Goal: Information Seeking & Learning: Learn about a topic

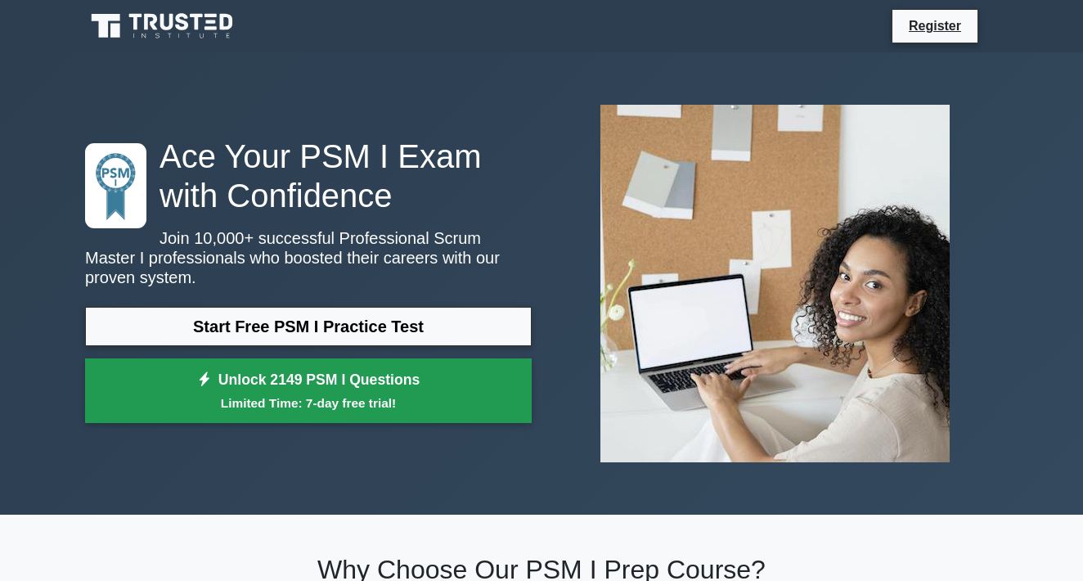
click at [434, 380] on link "Unlock 2149 PSM I Questions Limited Time: 7-day free trial!" at bounding box center [308, 390] width 447 height 65
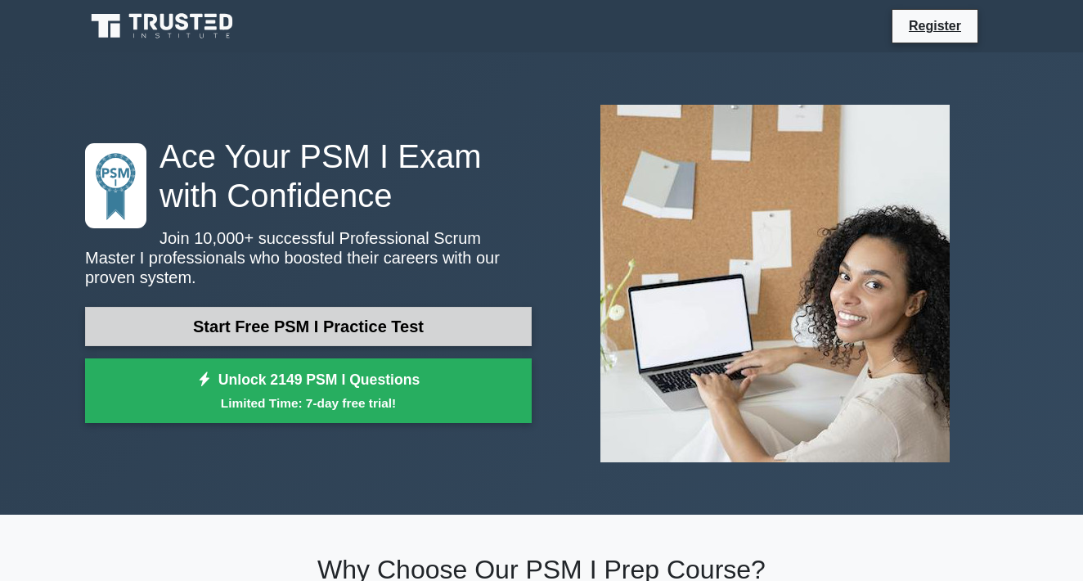
click at [232, 321] on link "Start Free PSM I Practice Test" at bounding box center [308, 326] width 447 height 39
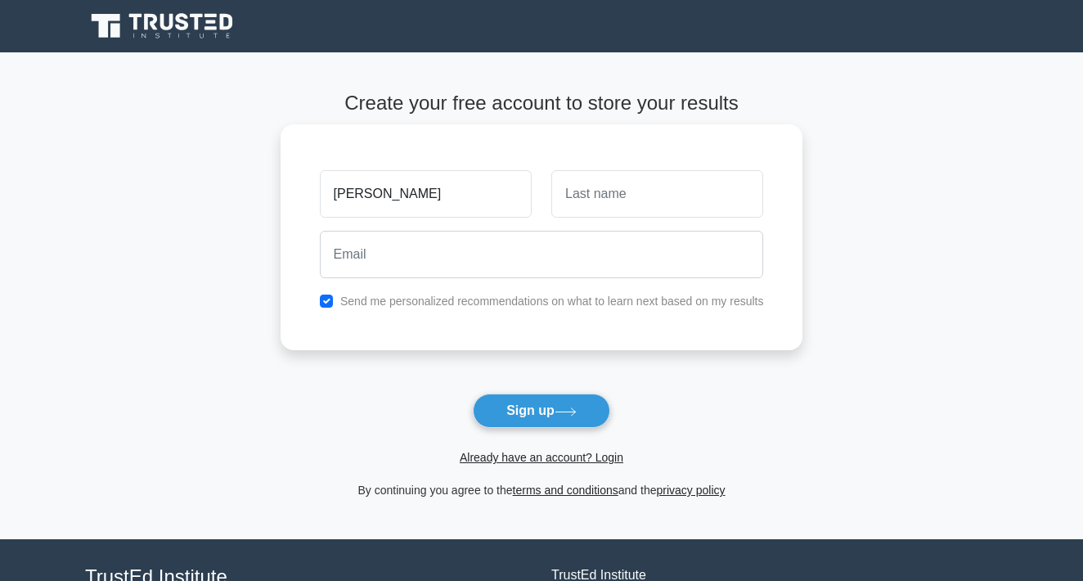
type input "[PERSON_NAME]"
type input "Nga"
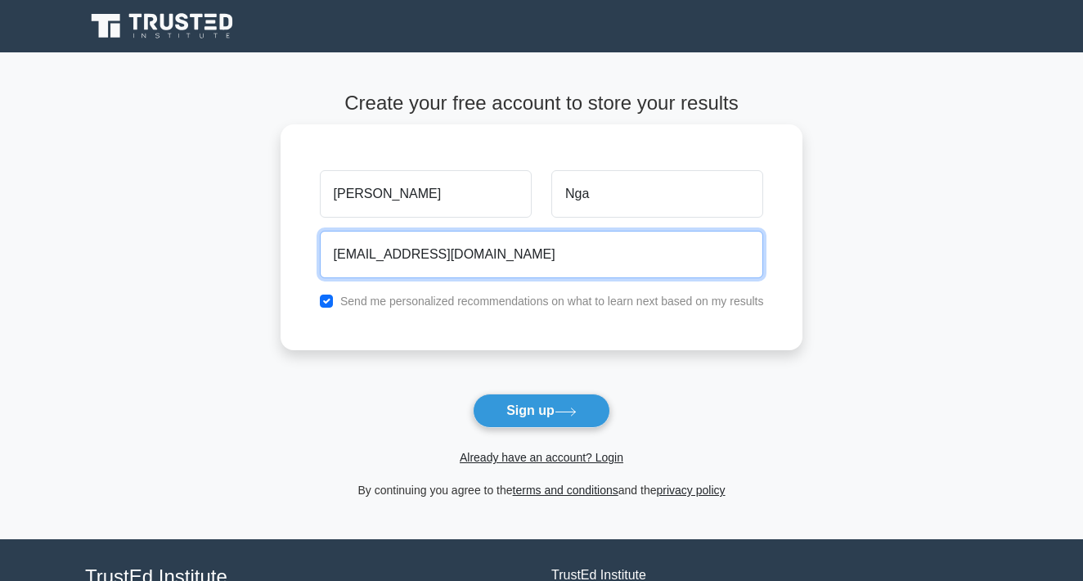
type input "[EMAIL_ADDRESS][DOMAIN_NAME]"
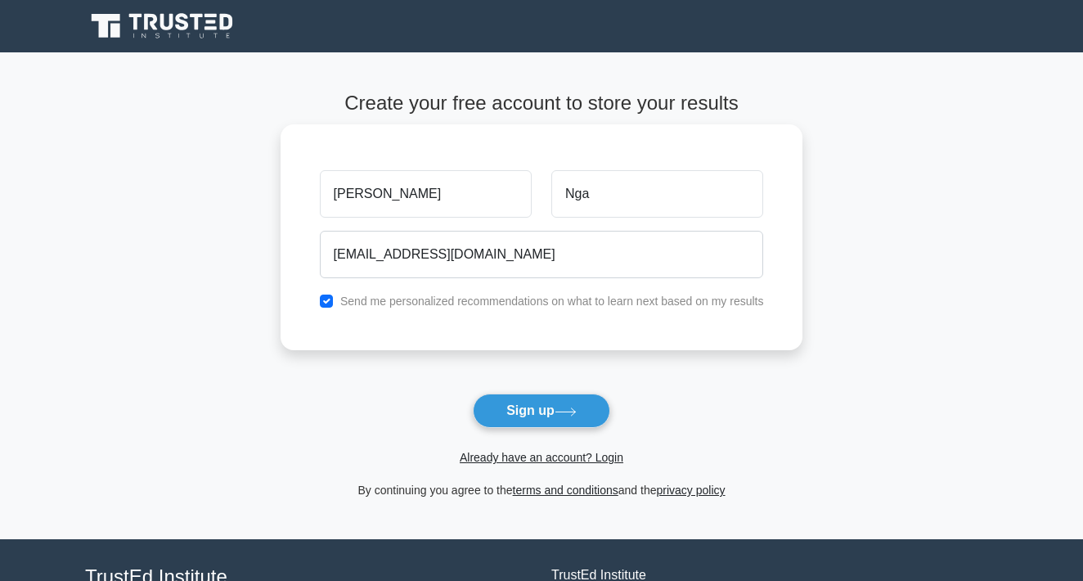
click at [414, 303] on label "Send me personalized recommendations on what to learn next based on my results" at bounding box center [552, 301] width 424 height 13
click at [326, 295] on input "checkbox" at bounding box center [326, 301] width 13 height 13
checkbox input "false"
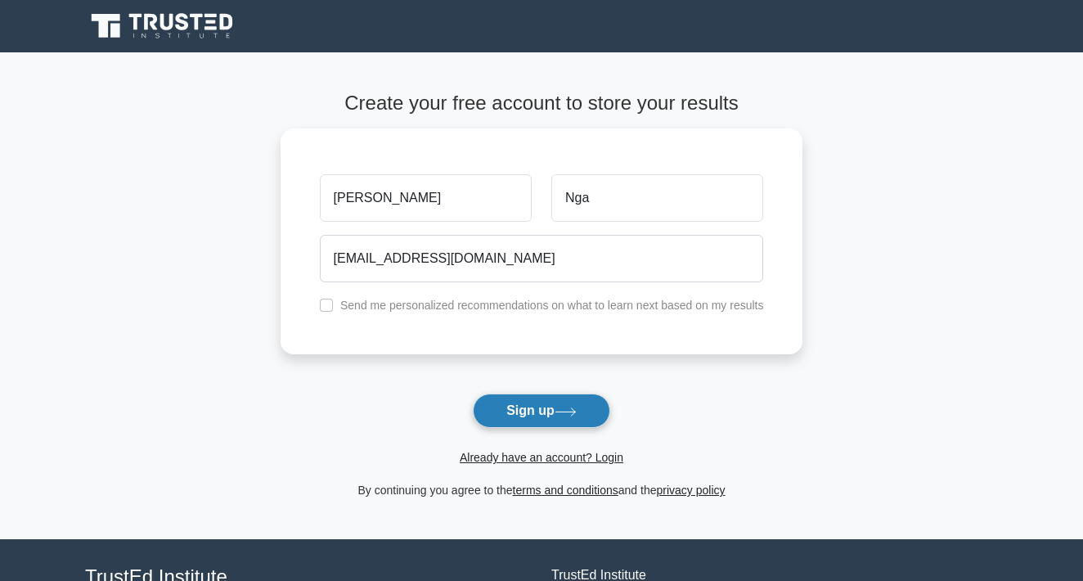
click at [532, 410] on button "Sign up" at bounding box center [541, 411] width 137 height 34
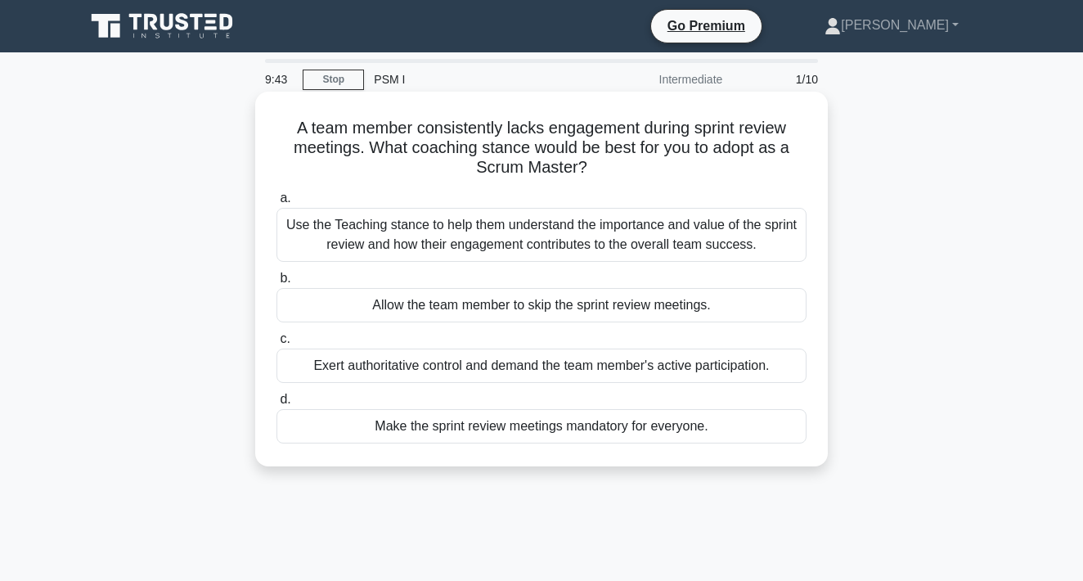
click at [446, 231] on div "Use the Teaching stance to help them understand the importance and value of the…" at bounding box center [542, 235] width 530 height 54
click at [277, 204] on input "a. Use the Teaching stance to help them understand the importance and value of …" at bounding box center [277, 198] width 0 height 11
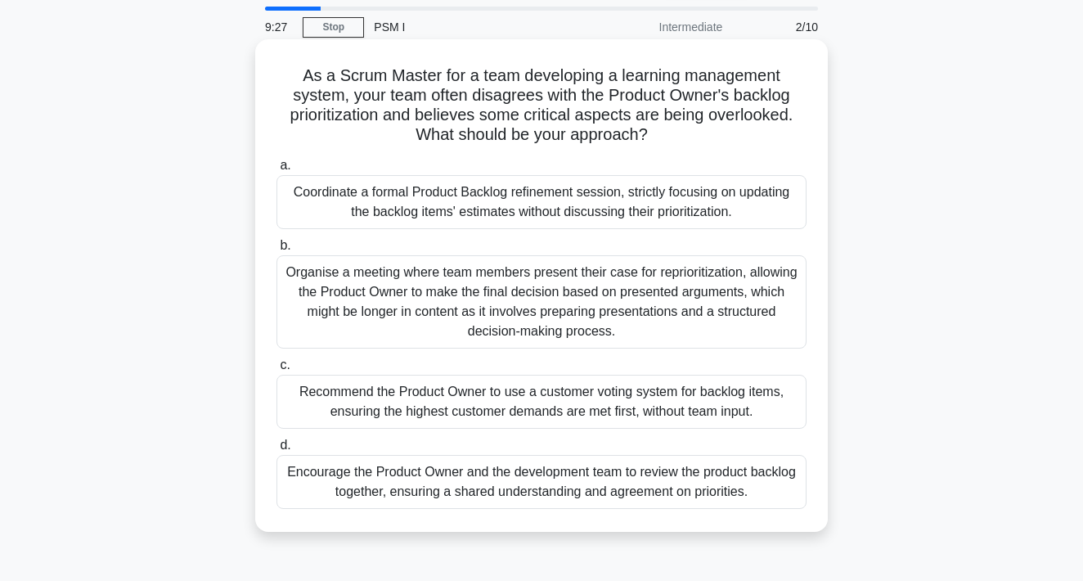
scroll to position [58, 0]
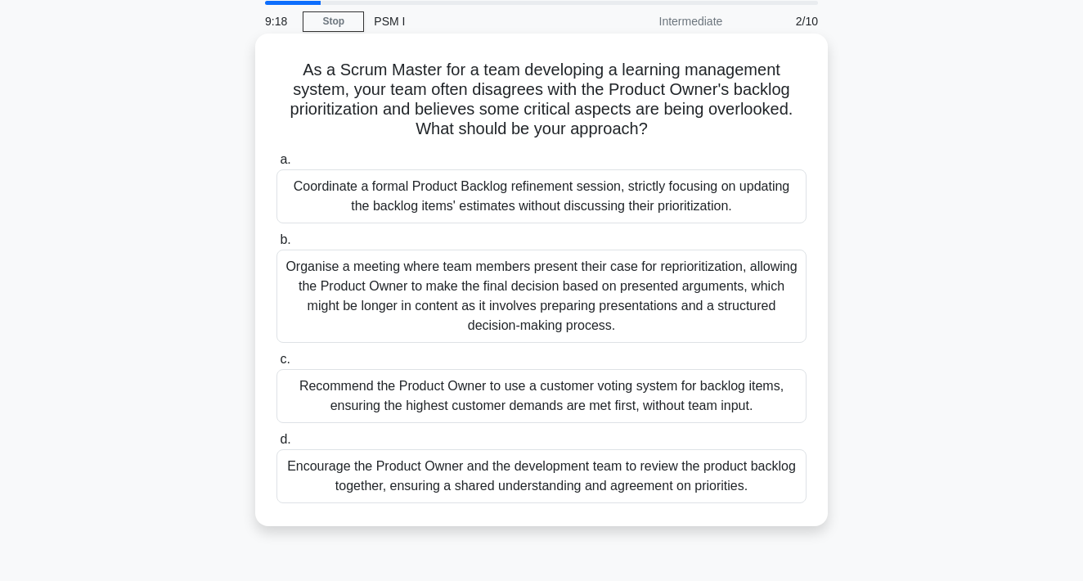
click at [472, 290] on div "Organise a meeting where team members present their case for reprioritization, …" at bounding box center [542, 296] width 530 height 93
click at [277, 245] on input "b. Organise a meeting where team members present their case for reprioritizatio…" at bounding box center [277, 240] width 0 height 11
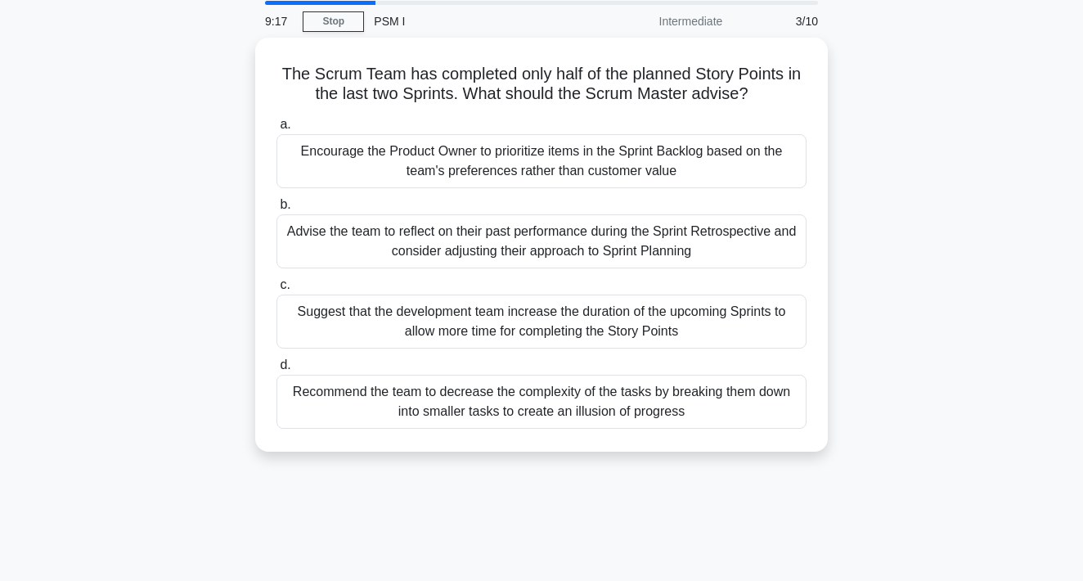
scroll to position [0, 0]
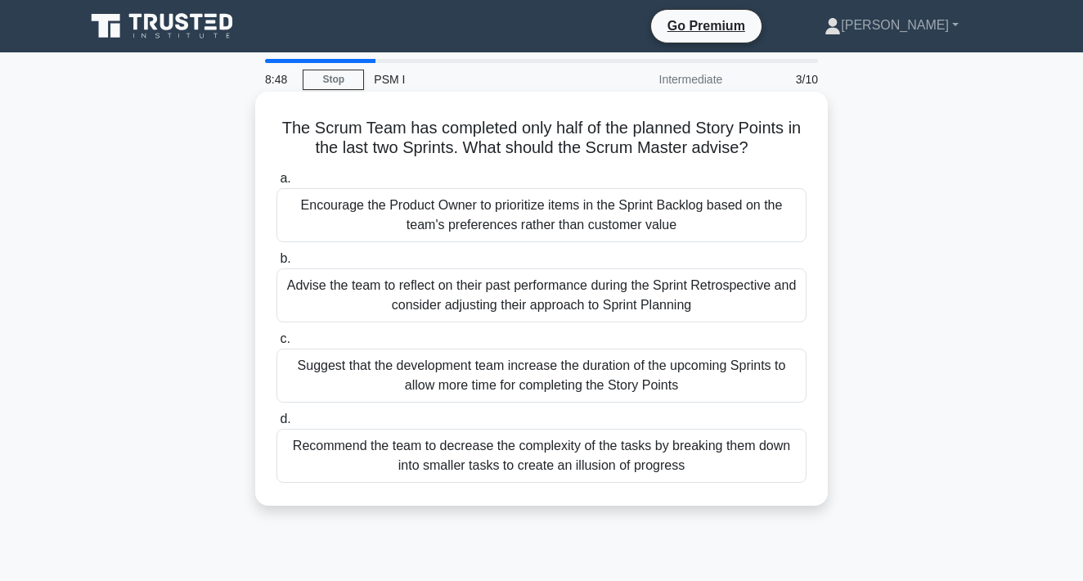
click at [472, 290] on div "Advise the team to reflect on their past performance during the Sprint Retrospe…" at bounding box center [542, 295] width 530 height 54
click at [277, 264] on input "b. Advise the team to reflect on their past performance during the Sprint Retro…" at bounding box center [277, 259] width 0 height 11
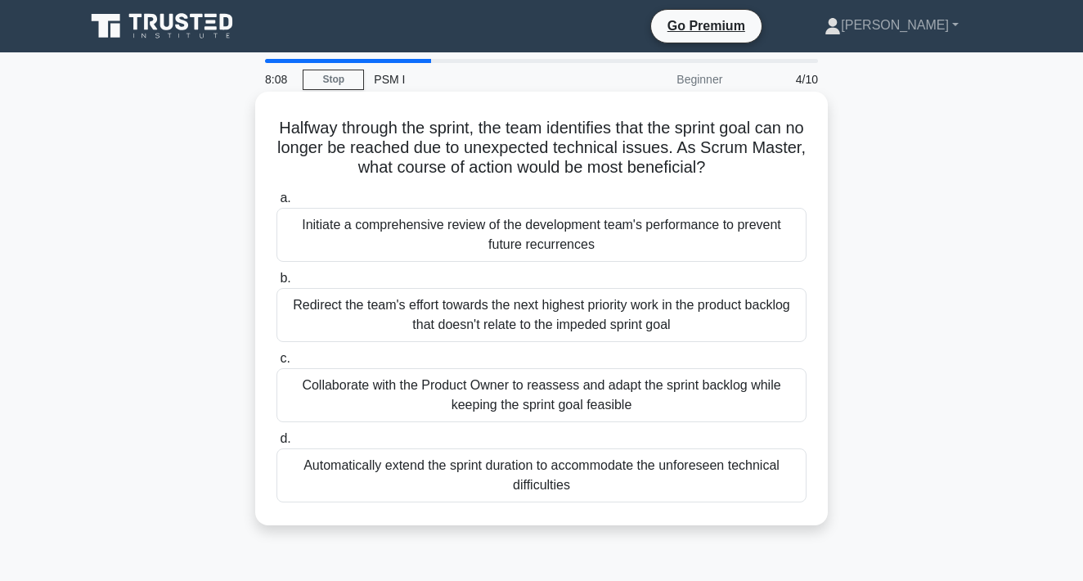
click at [436, 389] on div "Collaborate with the Product Owner to reassess and adapt the sprint backlog whi…" at bounding box center [542, 395] width 530 height 54
click at [277, 364] on input "c. Collaborate with the Product Owner to reassess and adapt the sprint backlog …" at bounding box center [277, 358] width 0 height 11
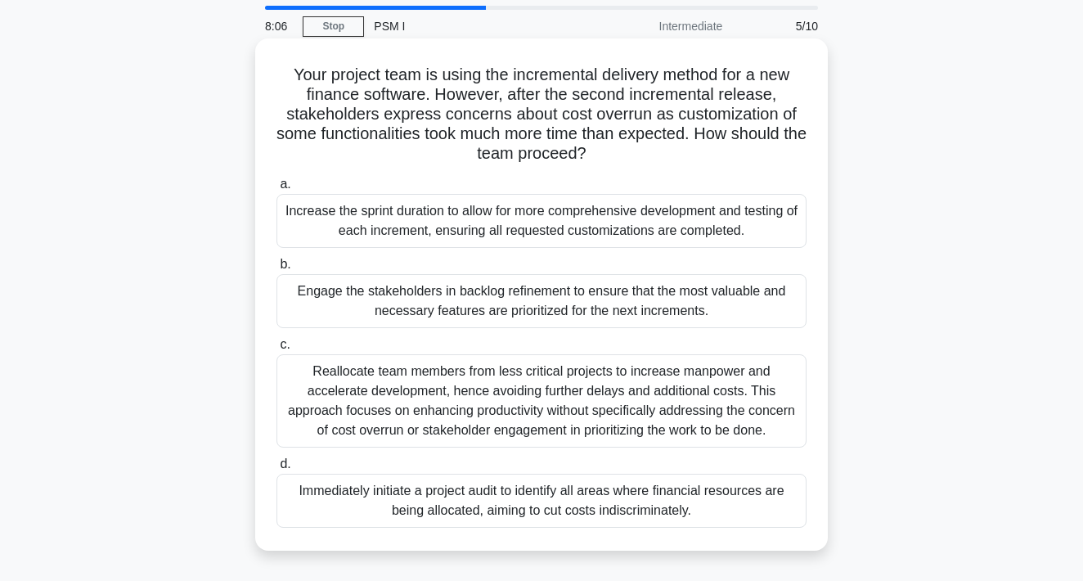
scroll to position [55, 0]
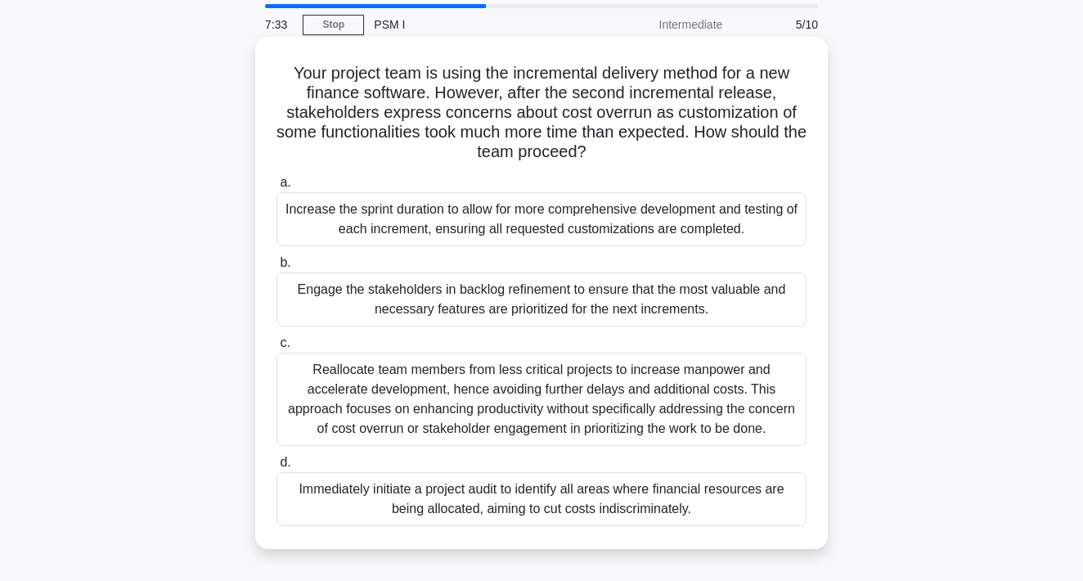
click at [485, 315] on div "Engage the stakeholders in backlog refinement to ensure that the most valuable …" at bounding box center [542, 299] width 530 height 54
click at [277, 268] on input "b. Engage the stakeholders in backlog refinement to ensure that the most valuab…" at bounding box center [277, 263] width 0 height 11
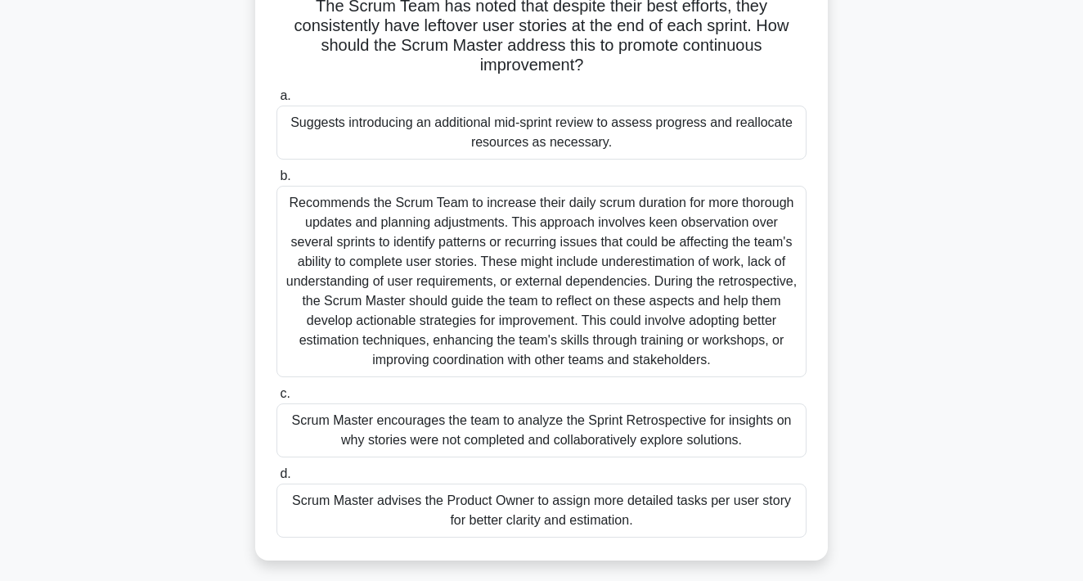
scroll to position [129, 0]
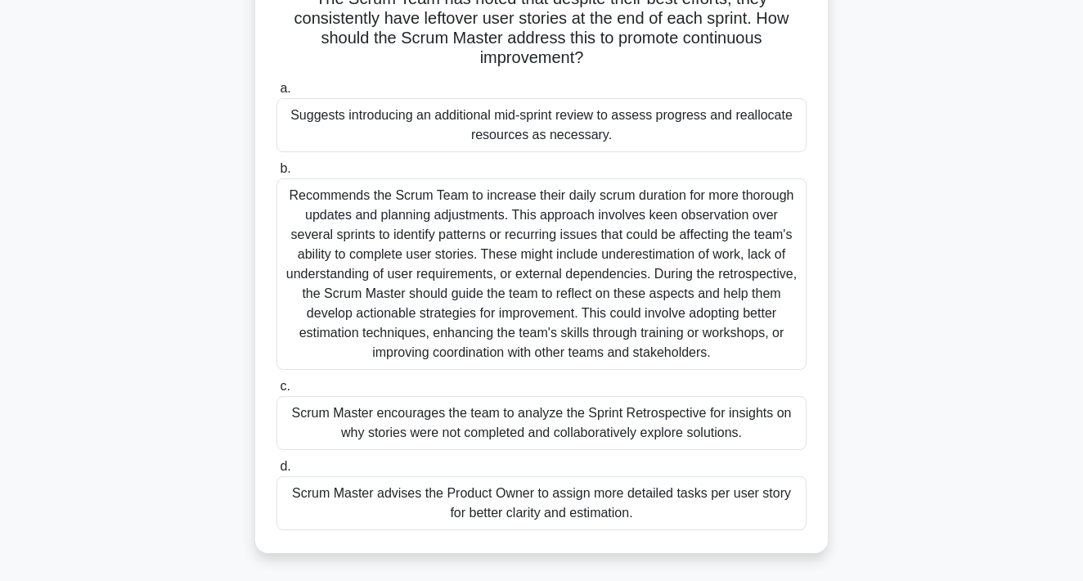
click at [640, 420] on div "Scrum Master encourages the team to analyze the Sprint Retrospective for insigh…" at bounding box center [542, 423] width 530 height 54
click at [277, 392] on input "c. Scrum Master encourages the team to analyze the Sprint Retrospective for ins…" at bounding box center [277, 386] width 0 height 11
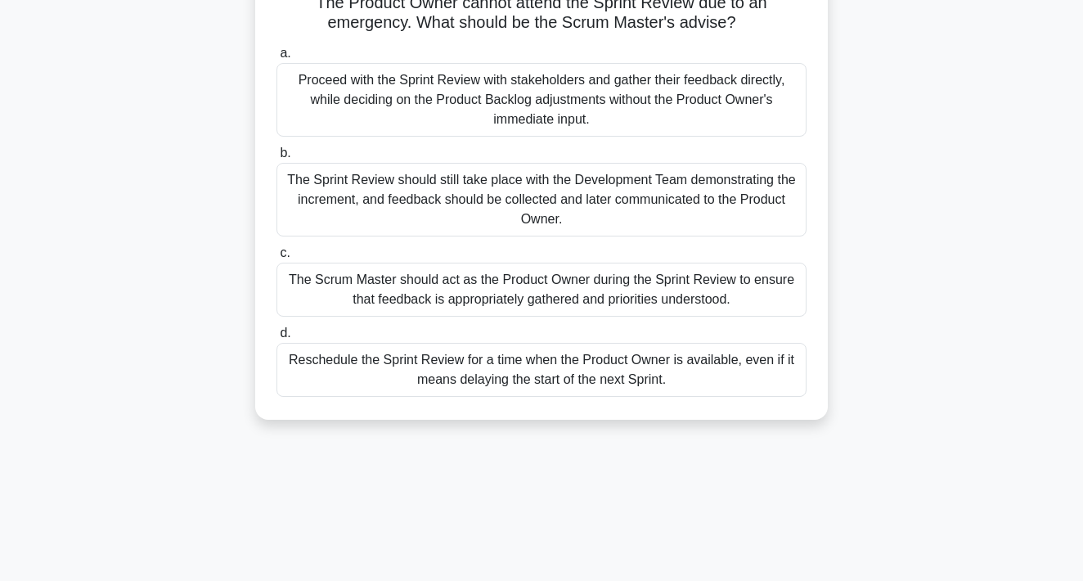
scroll to position [0, 0]
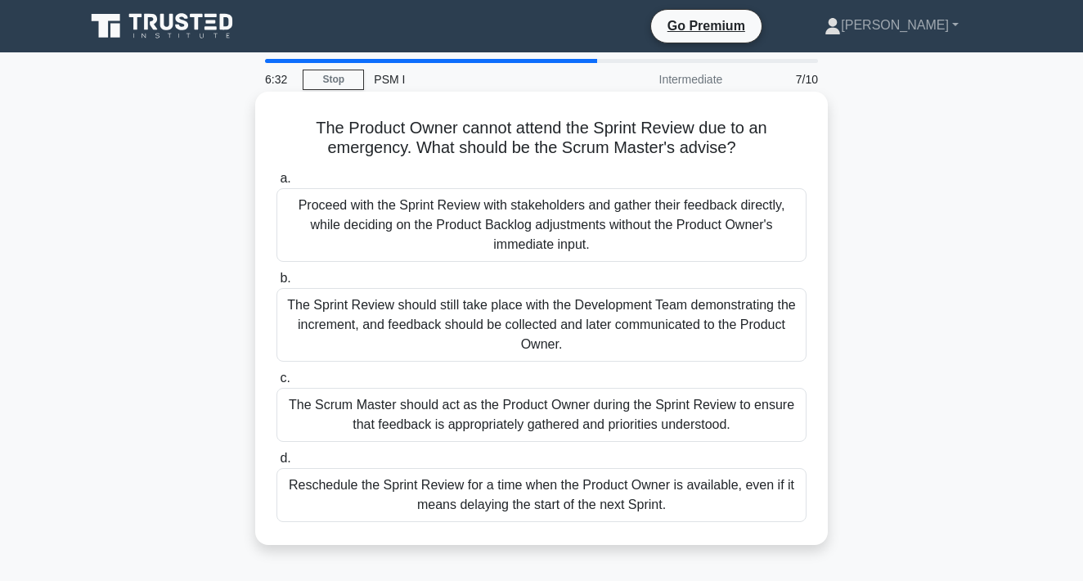
click at [694, 503] on div "Reschedule the Sprint Review for a time when the Product Owner is available, ev…" at bounding box center [542, 495] width 530 height 54
click at [277, 464] on input "d. Reschedule the Sprint Review for a time when the Product Owner is available,…" at bounding box center [277, 458] width 0 height 11
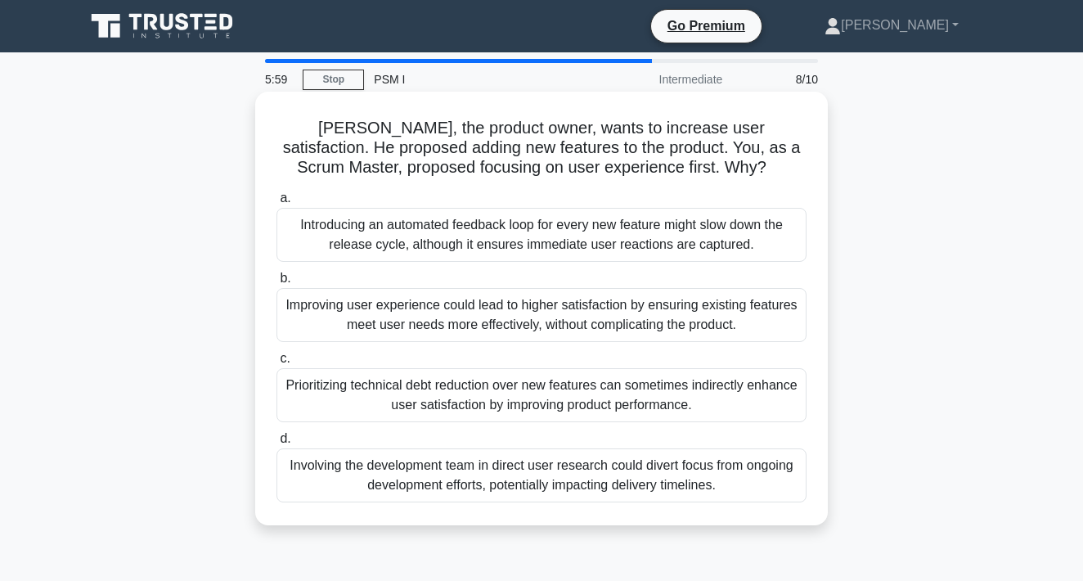
click at [691, 474] on div "Involving the development team in direct user research could divert focus from …" at bounding box center [542, 475] width 530 height 54
click at [277, 444] on input "d. Involving the development team in direct user research could divert focus fr…" at bounding box center [277, 439] width 0 height 11
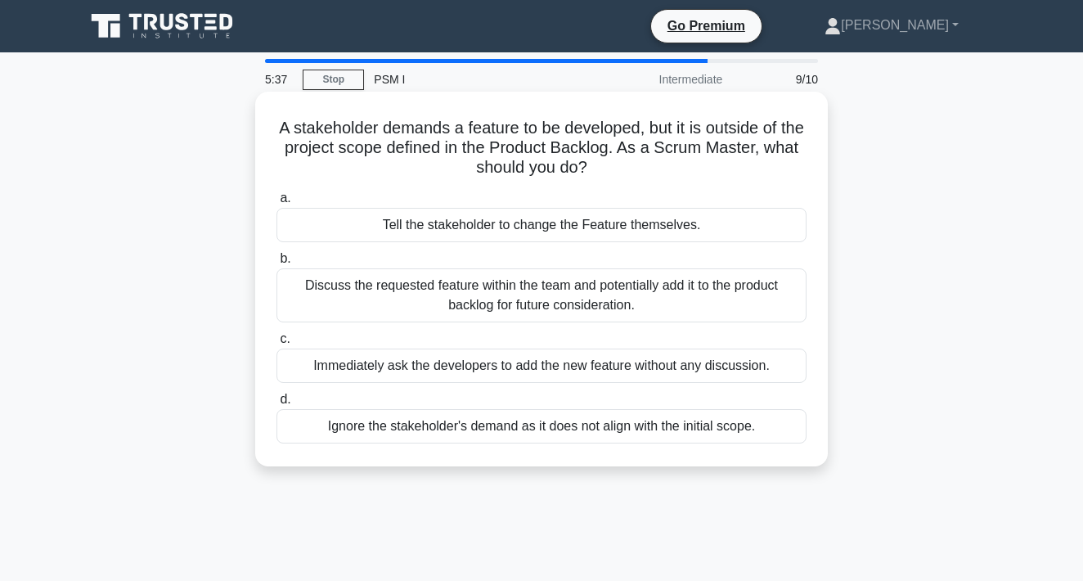
click at [792, 287] on div "Discuss the requested feature within the team and potentially add it to the pro…" at bounding box center [542, 295] width 530 height 54
click at [277, 264] on input "b. Discuss the requested feature within the team and potentially add it to the …" at bounding box center [277, 259] width 0 height 11
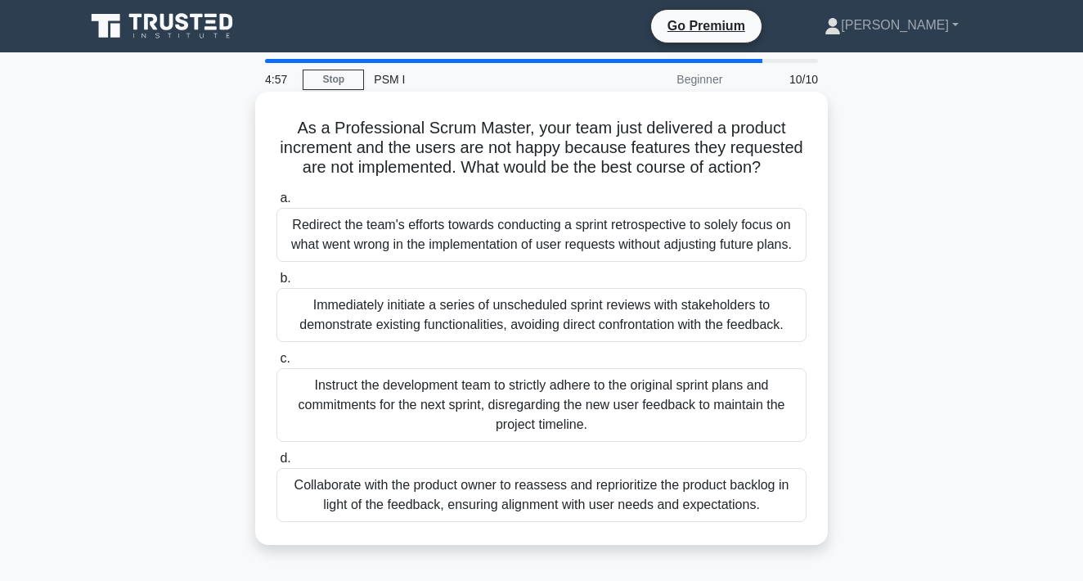
click at [713, 323] on div "Immediately initiate a series of unscheduled sprint reviews with stakeholders t…" at bounding box center [542, 315] width 530 height 54
click at [277, 284] on input "b. Immediately initiate a series of unscheduled sprint reviews with stakeholder…" at bounding box center [277, 278] width 0 height 11
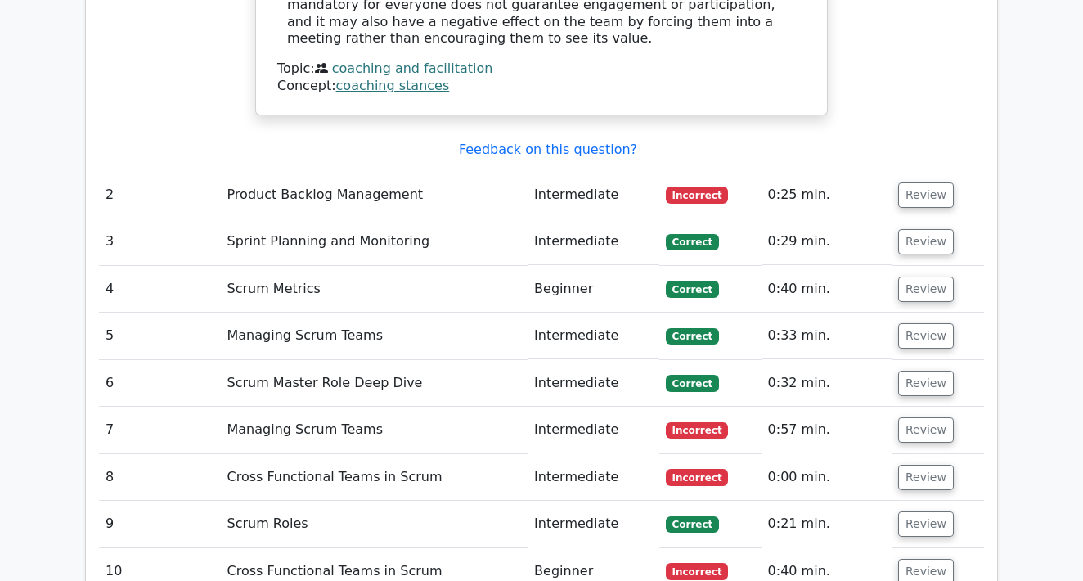
scroll to position [2143, 0]
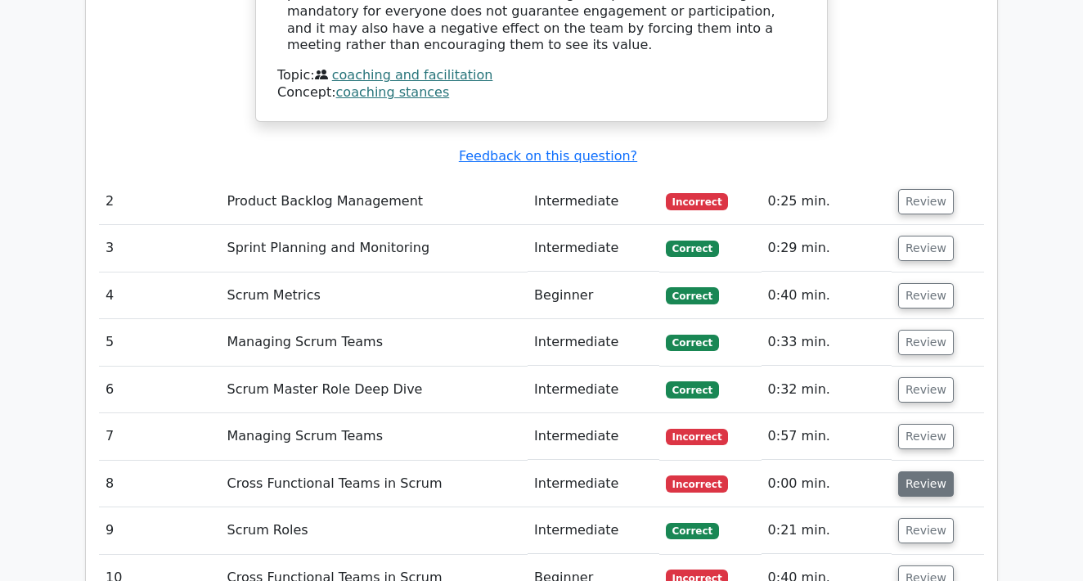
click at [923, 471] on button "Review" at bounding box center [926, 483] width 56 height 25
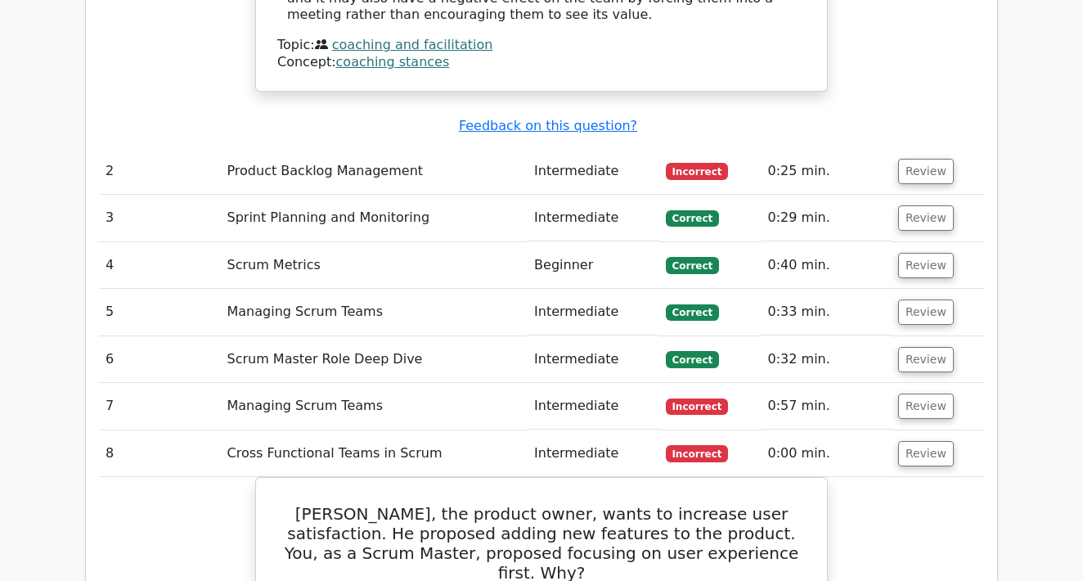
scroll to position [2166, 0]
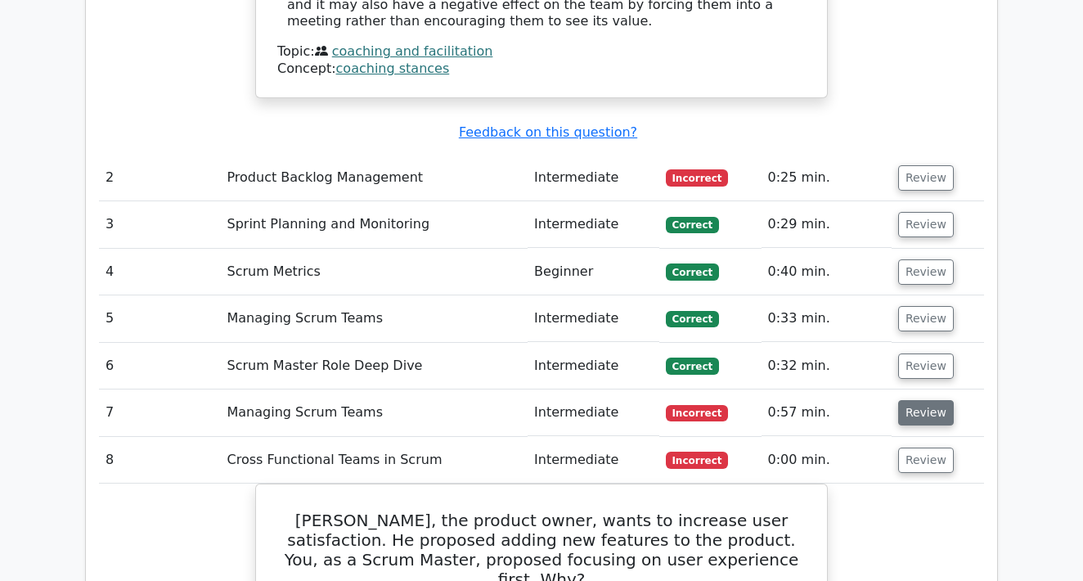
click at [917, 400] on button "Review" at bounding box center [926, 412] width 56 height 25
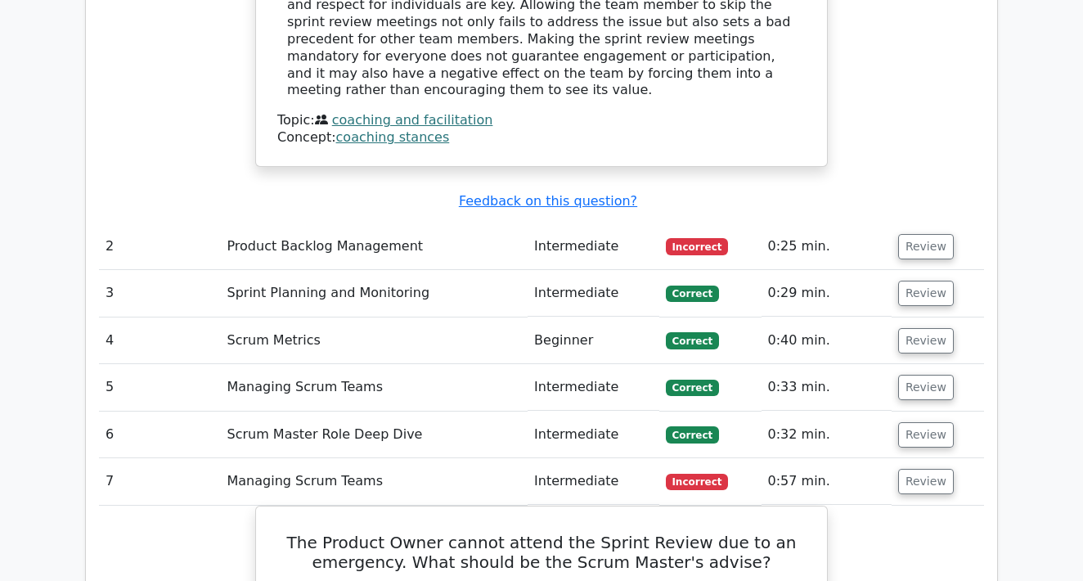
scroll to position [2095, 0]
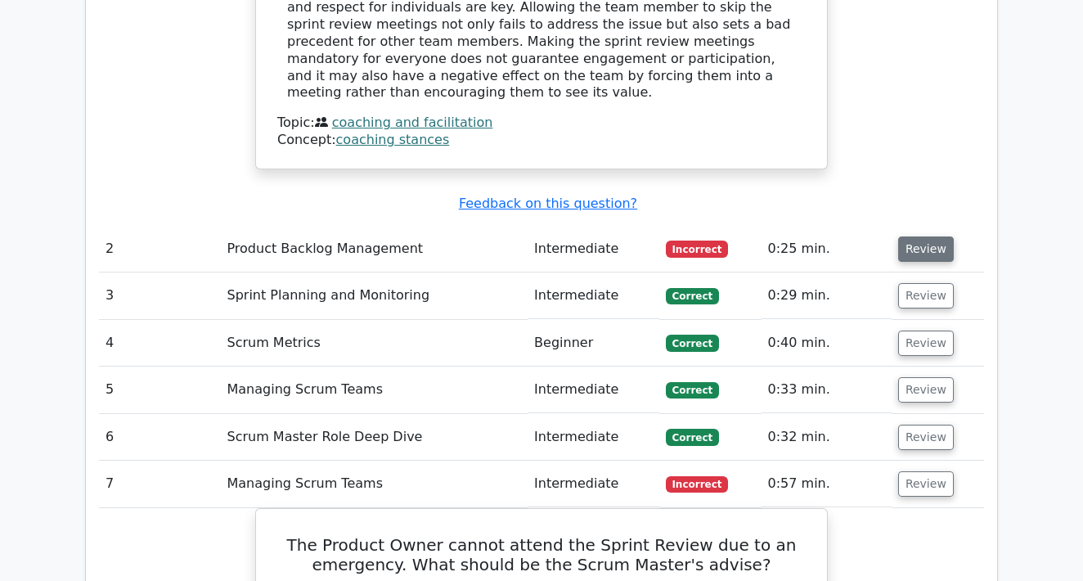
click at [933, 236] on button "Review" at bounding box center [926, 248] width 56 height 25
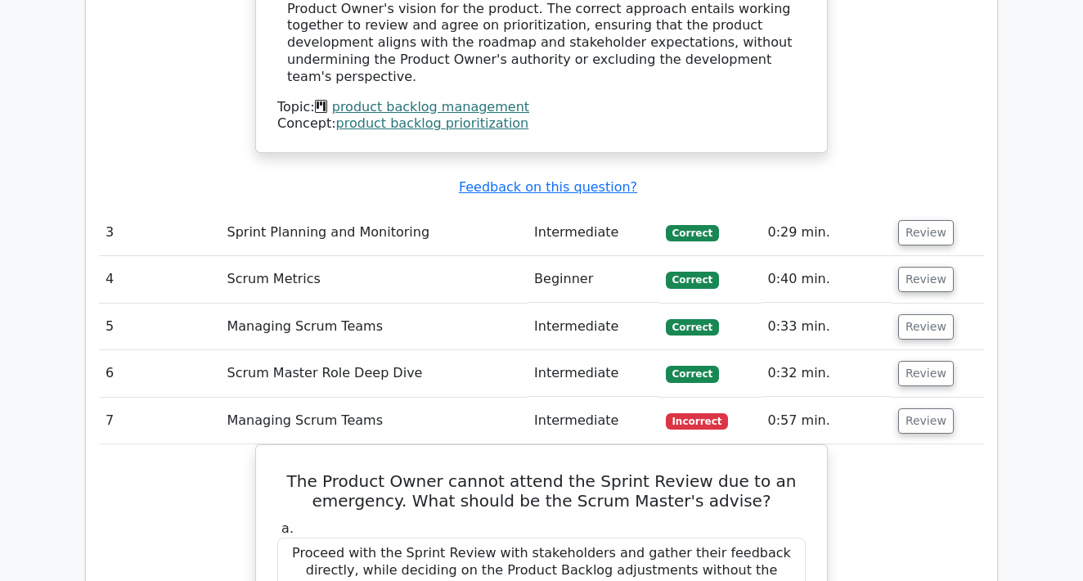
scroll to position [2975, 0]
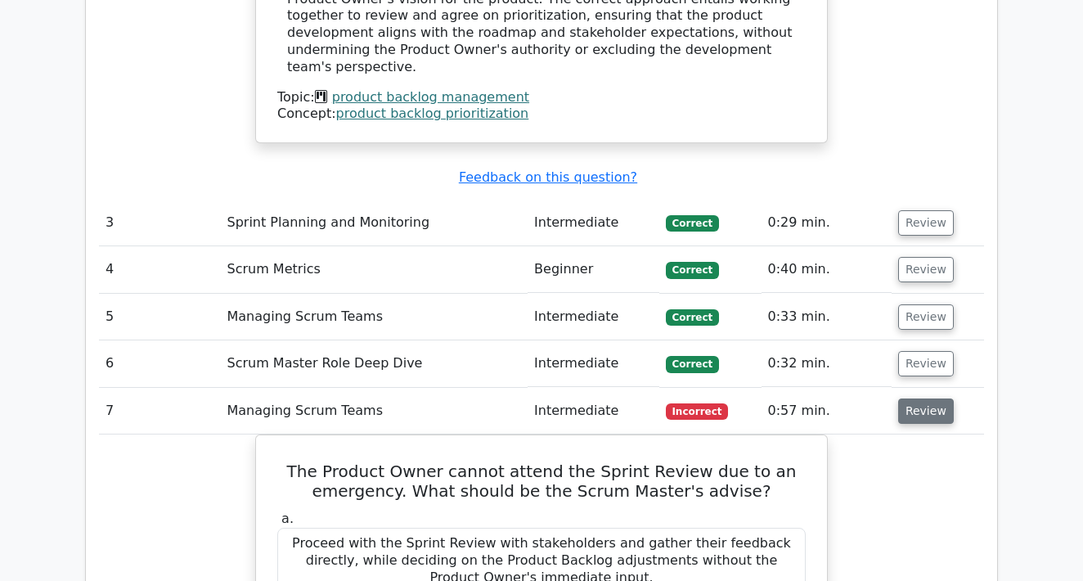
click at [913, 398] on button "Review" at bounding box center [926, 410] width 56 height 25
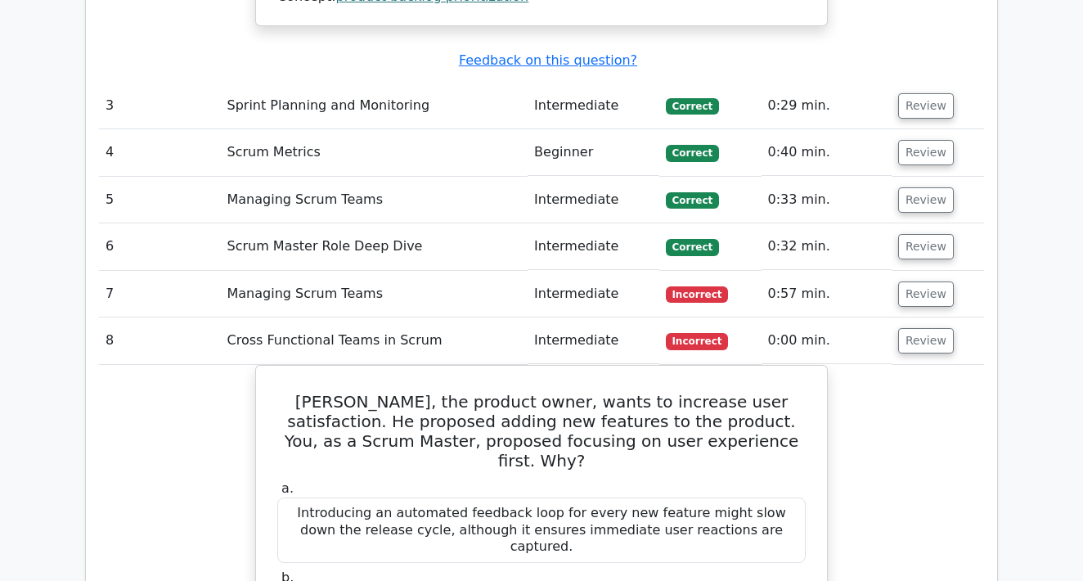
scroll to position [3083, 0]
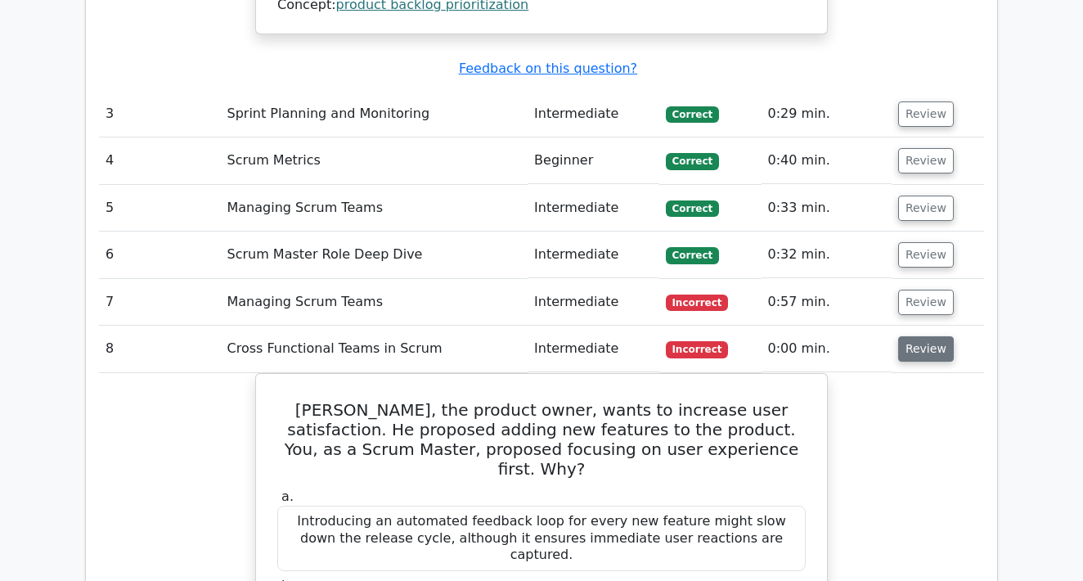
click at [937, 336] on button "Review" at bounding box center [926, 348] width 56 height 25
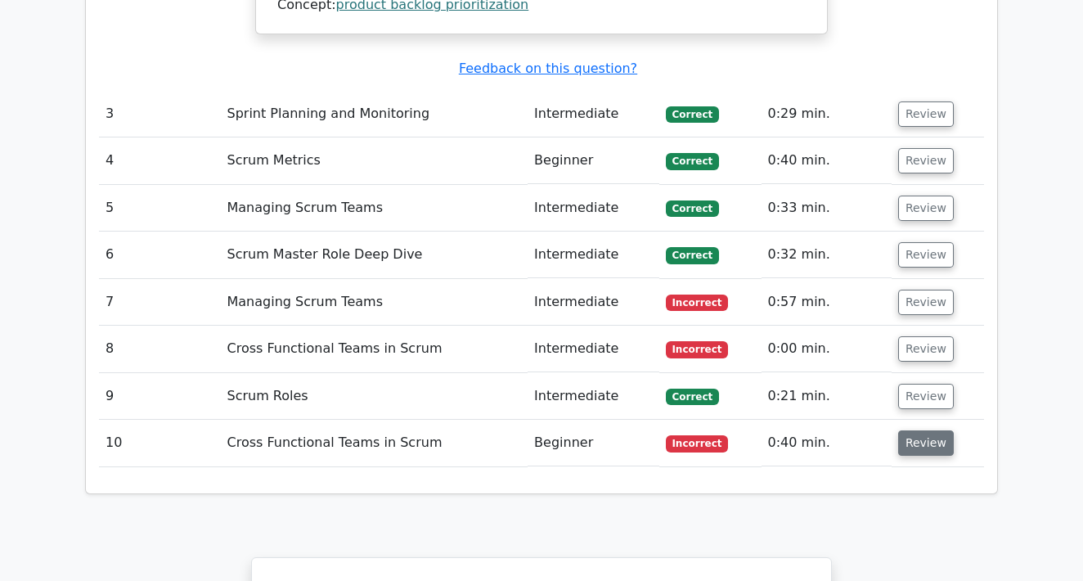
click at [912, 430] on button "Review" at bounding box center [926, 442] width 56 height 25
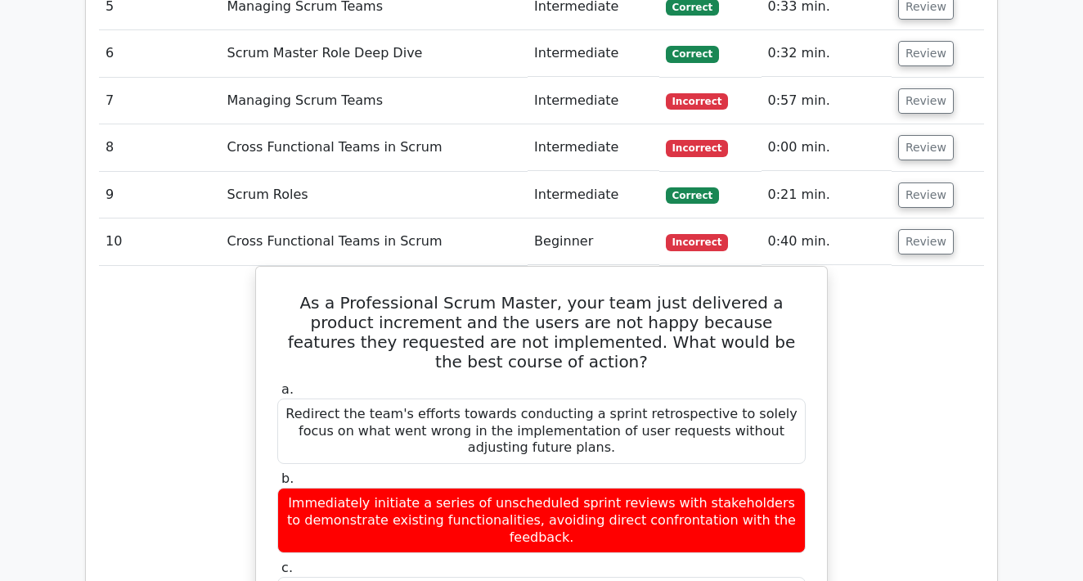
scroll to position [2593, 0]
